Goal: Task Accomplishment & Management: Manage account settings

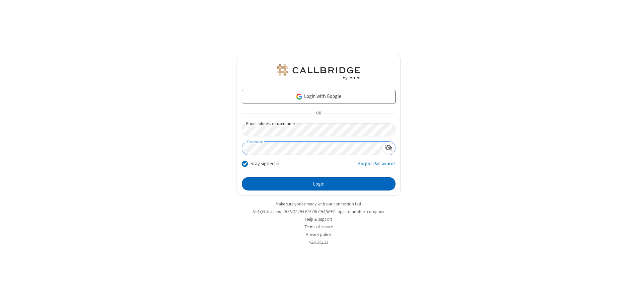
click at [319, 184] on button "Login" at bounding box center [319, 183] width 154 height 13
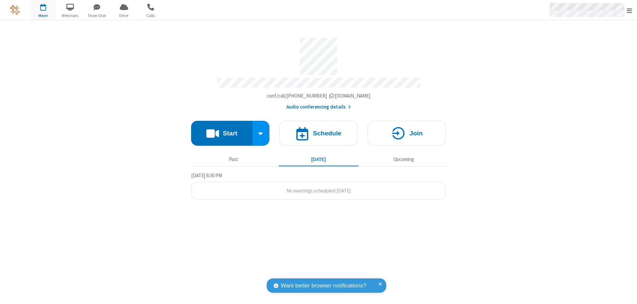
click at [630, 10] on span "Open menu" at bounding box center [629, 10] width 5 height 7
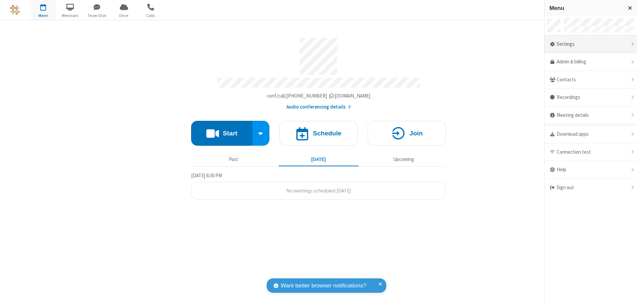
click at [591, 44] on div "Settings" at bounding box center [591, 45] width 93 height 18
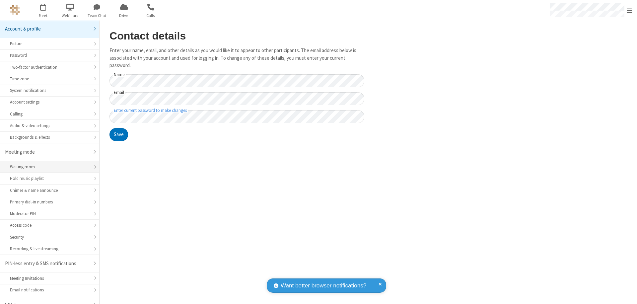
click at [47, 164] on div "Waiting room" at bounding box center [49, 167] width 79 height 6
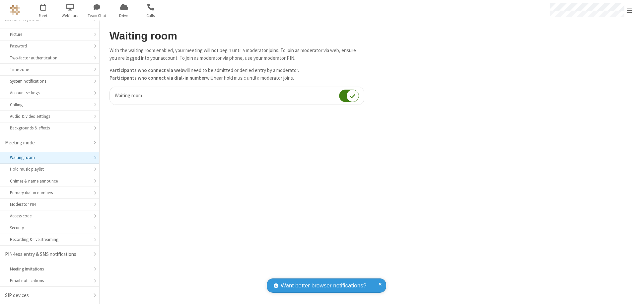
click at [349, 96] on input "checkbox" at bounding box center [349, 95] width 20 height 13
checkbox input "false"
click at [630, 10] on span "Open menu" at bounding box center [629, 10] width 5 height 7
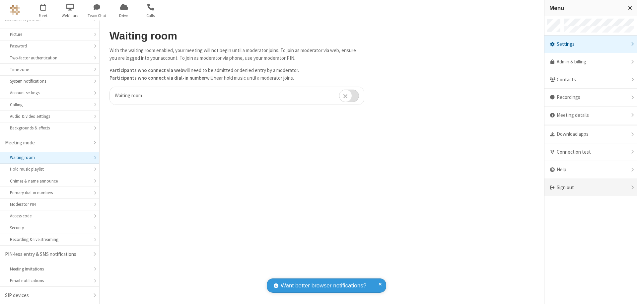
click at [591, 187] on div "Sign out" at bounding box center [591, 188] width 93 height 18
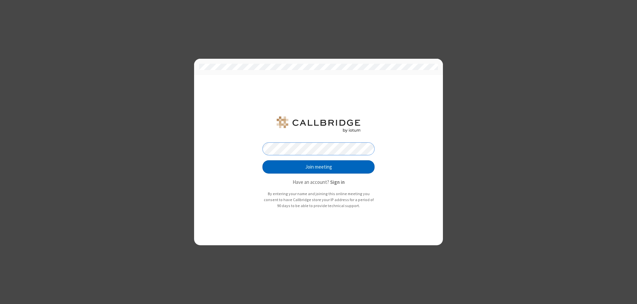
click at [319, 167] on button "Join meeting" at bounding box center [318, 166] width 112 height 13
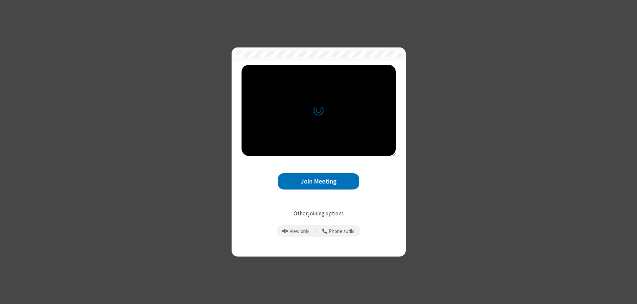
click at [319, 181] on button "Join Meeting" at bounding box center [319, 181] width 82 height 16
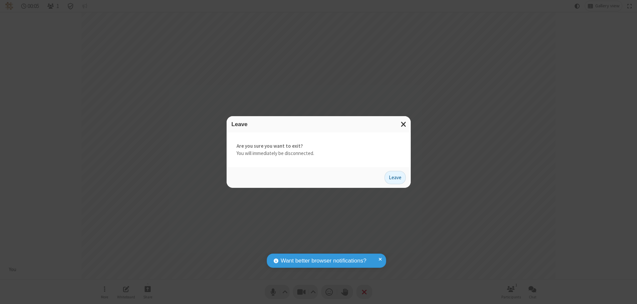
click at [395, 177] on button "Leave" at bounding box center [395, 177] width 21 height 13
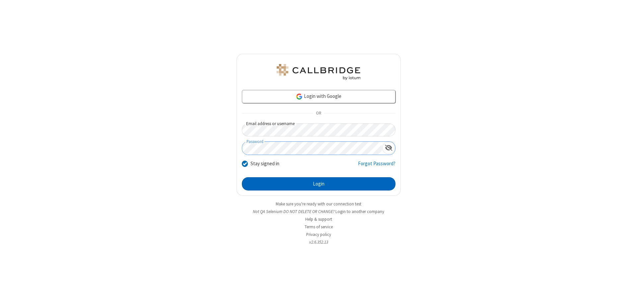
click at [319, 184] on button "Login" at bounding box center [319, 183] width 154 height 13
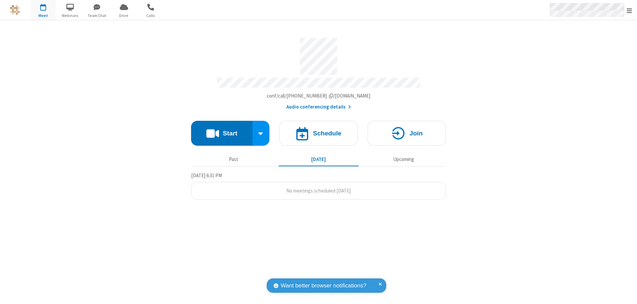
click at [630, 10] on span "Open menu" at bounding box center [629, 10] width 5 height 7
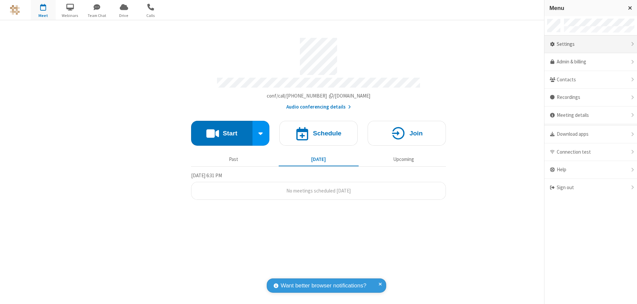
click at [591, 44] on div "Settings" at bounding box center [591, 45] width 93 height 18
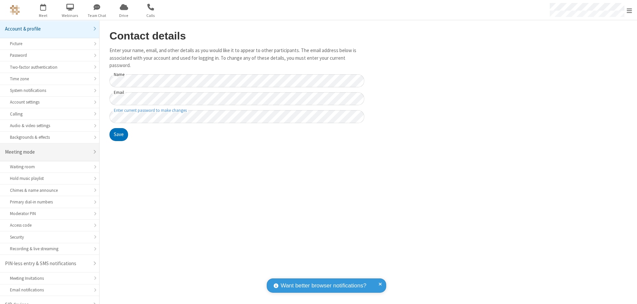
click at [47, 148] on div "Meeting mode" at bounding box center [47, 152] width 84 height 8
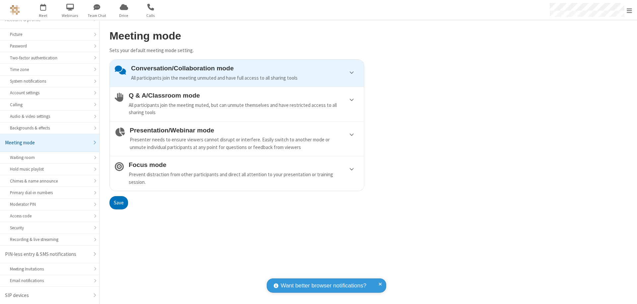
click at [237, 73] on div "Conversation/Collaboration mode All participants join the meeting unmuted and h…" at bounding box center [245, 73] width 228 height 17
click at [118, 202] on button "Save" at bounding box center [119, 202] width 19 height 13
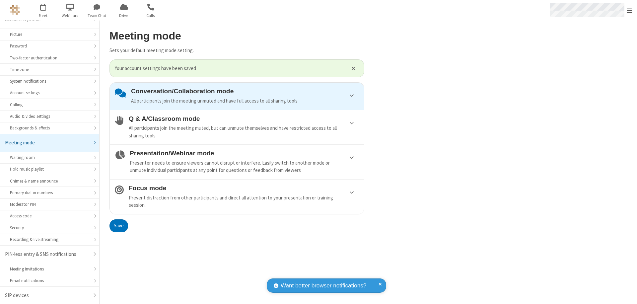
click at [630, 10] on span "Open menu" at bounding box center [629, 10] width 5 height 7
